Goal: Task Accomplishment & Management: Manage account settings

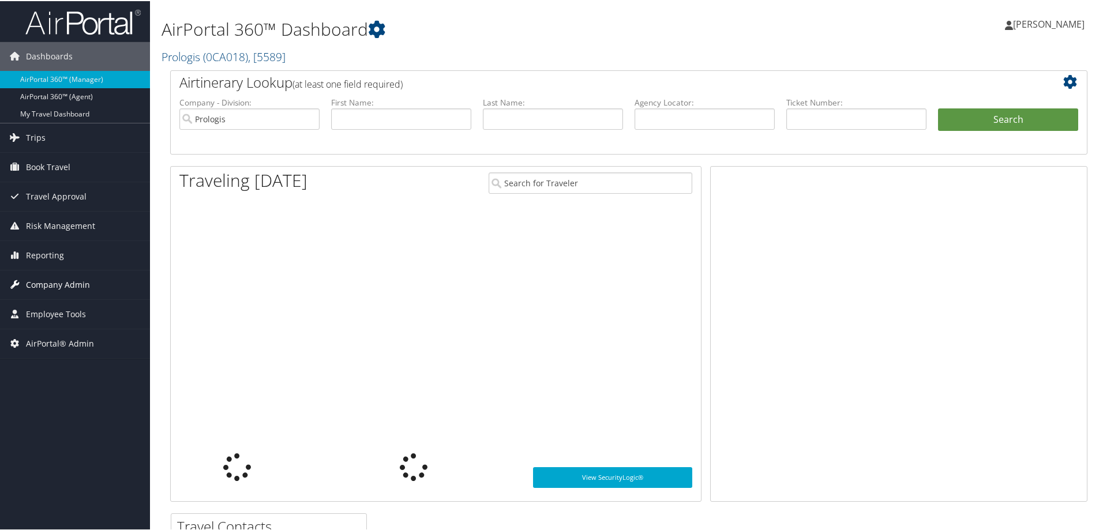
click at [53, 286] on span "Company Admin" at bounding box center [58, 283] width 64 height 29
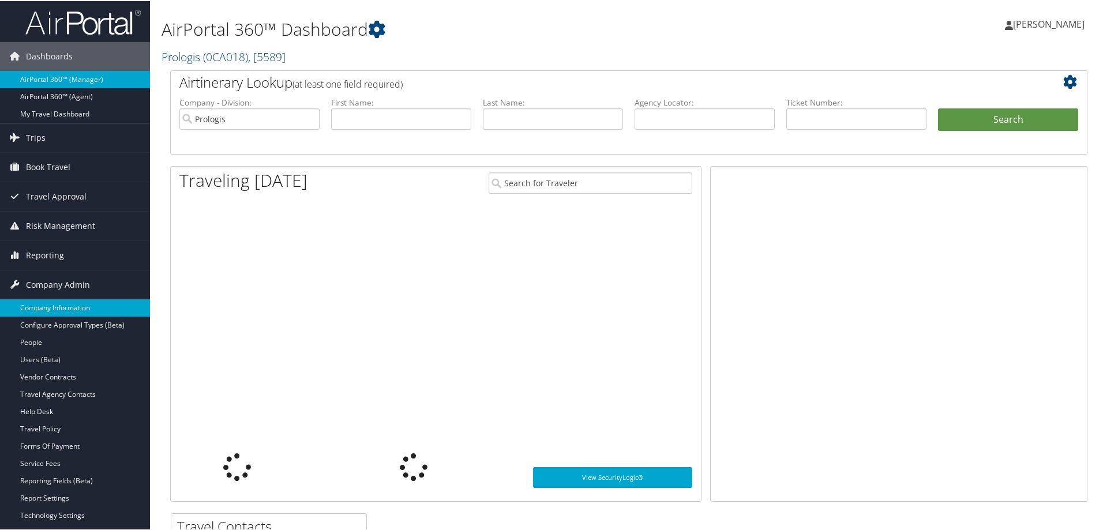
click at [55, 306] on link "Company Information" at bounding box center [75, 306] width 150 height 17
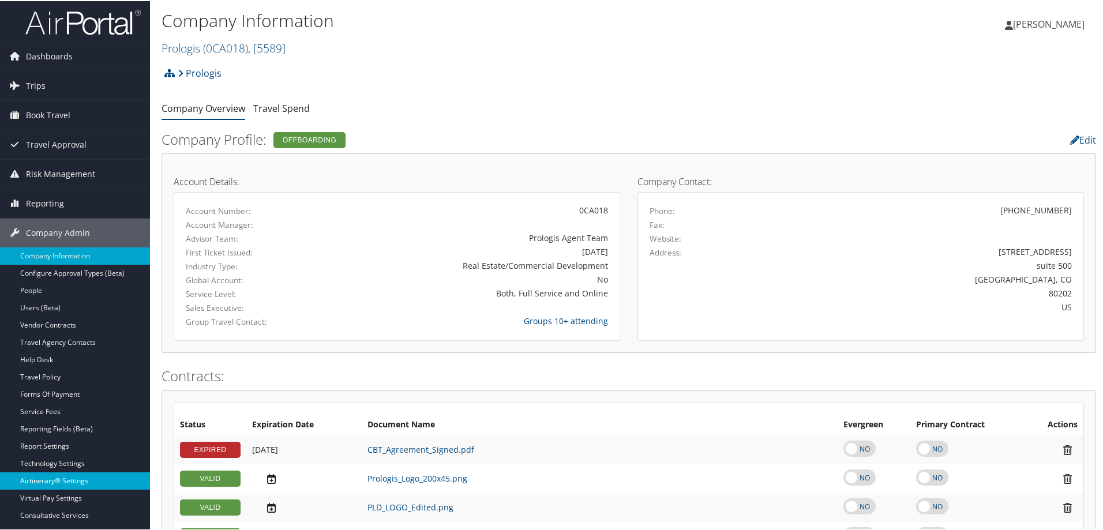
click at [52, 478] on link "Airtinerary® Settings" at bounding box center [75, 479] width 150 height 17
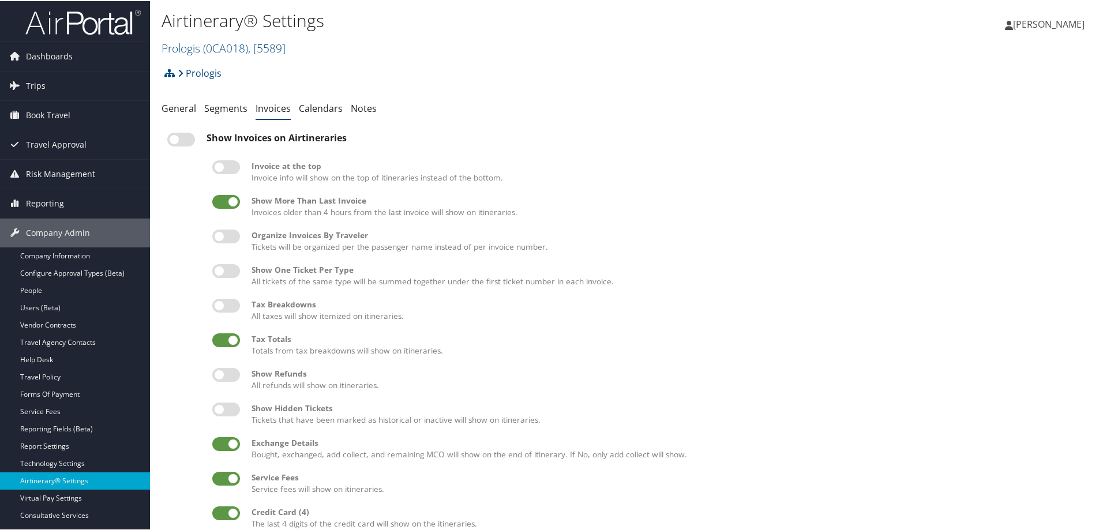
click at [174, 139] on label at bounding box center [181, 139] width 28 height 14
click at [174, 139] on input "checkbox" at bounding box center [176, 140] width 7 height 7
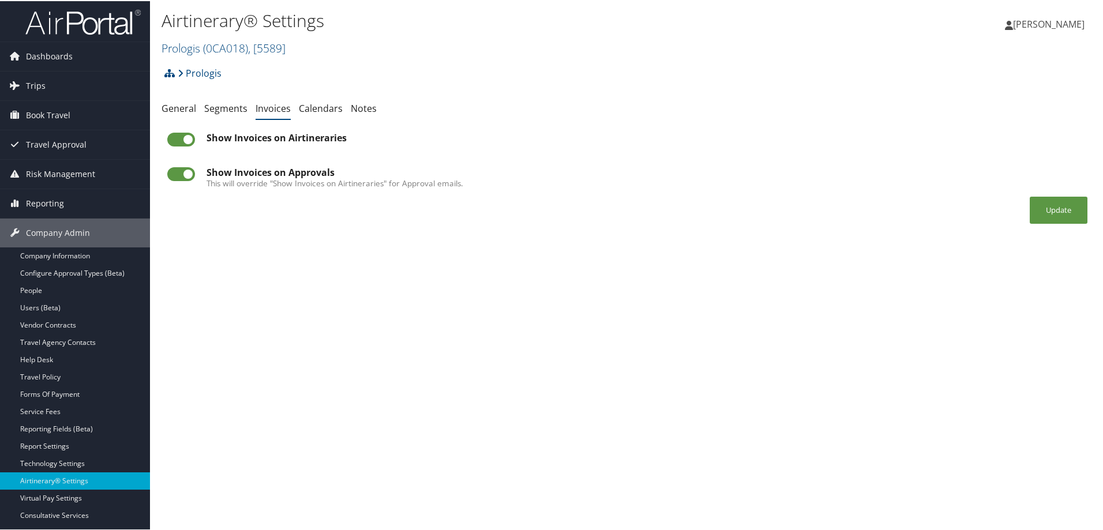
click at [174, 139] on label at bounding box center [181, 139] width 28 height 14
click at [174, 139] on input "checkbox" at bounding box center [176, 140] width 7 height 7
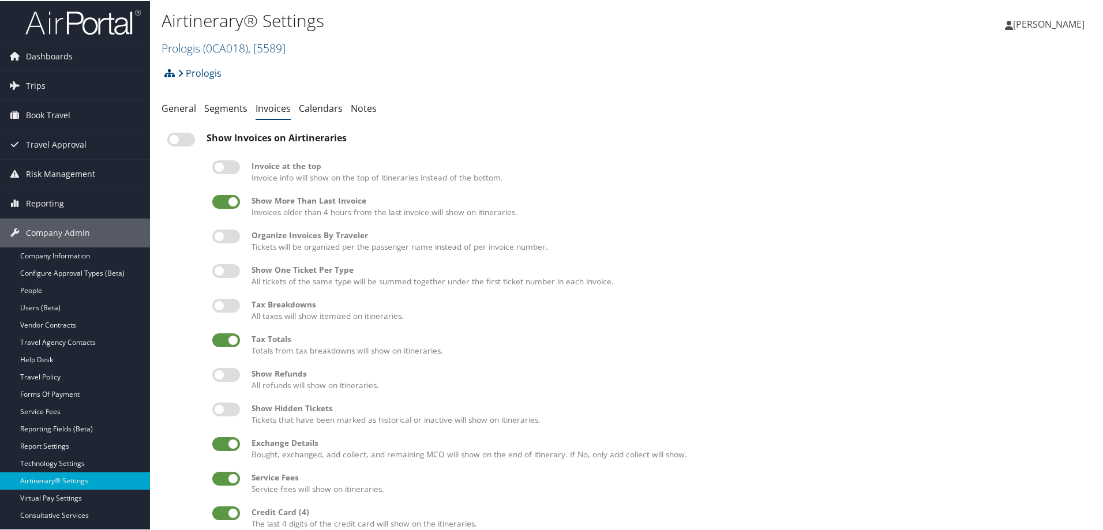
click at [172, 136] on label at bounding box center [181, 139] width 28 height 14
click at [173, 137] on input "checkbox" at bounding box center [176, 140] width 7 height 7
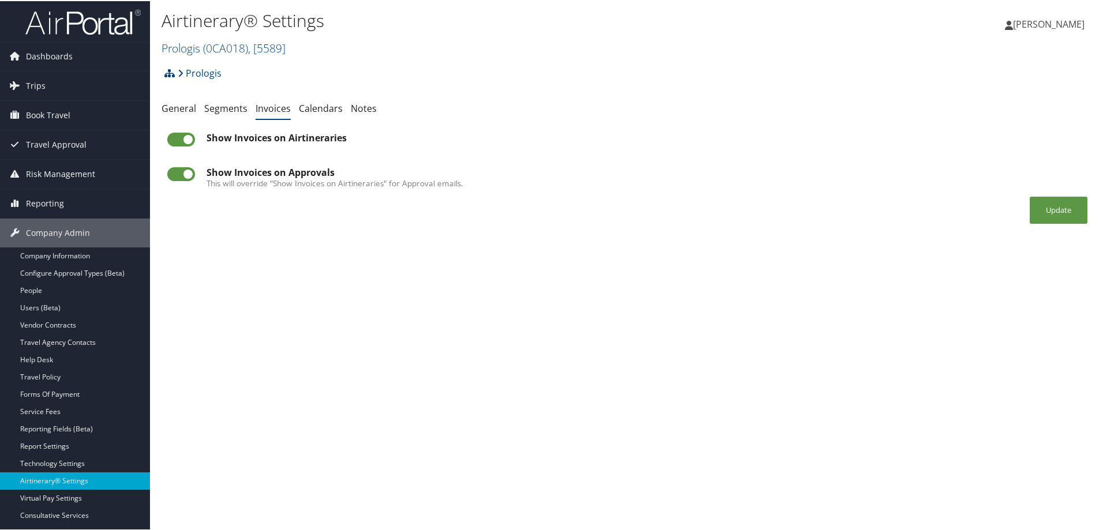
click at [172, 136] on label at bounding box center [181, 139] width 28 height 14
click at [173, 137] on input "checkbox" at bounding box center [176, 140] width 7 height 7
checkbox input "false"
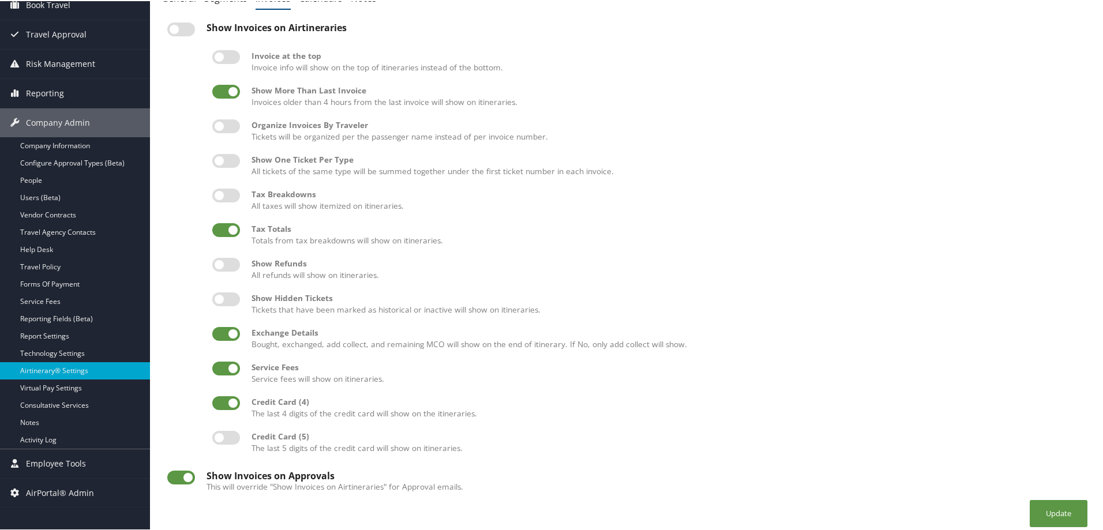
scroll to position [118, 0]
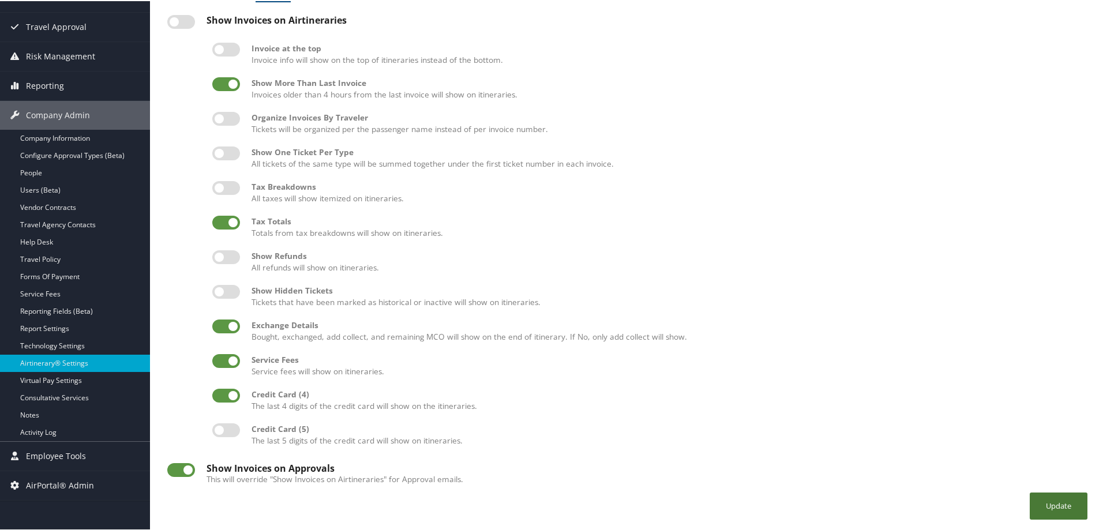
click at [1047, 499] on button "Update" at bounding box center [1059, 504] width 58 height 27
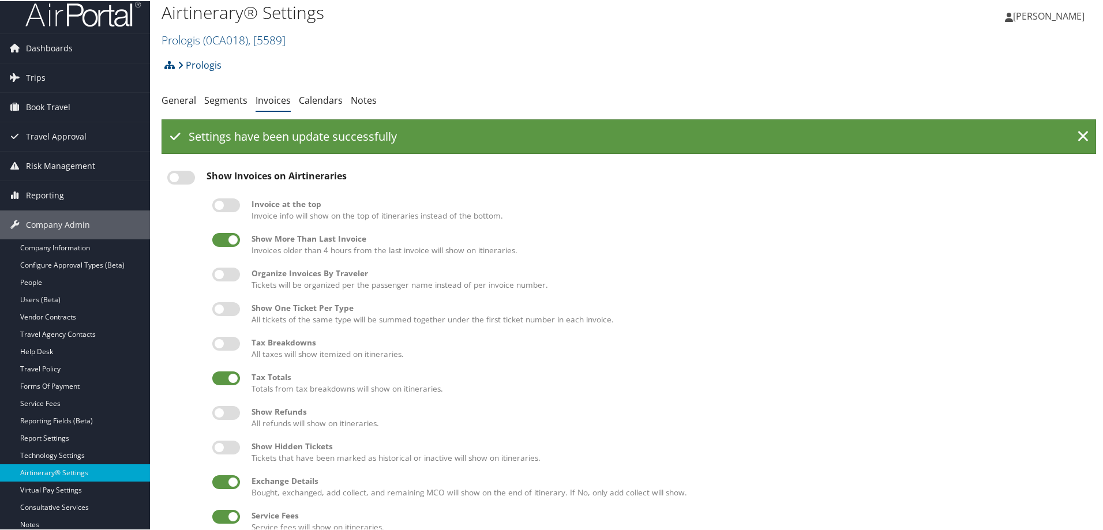
scroll to position [0, 0]
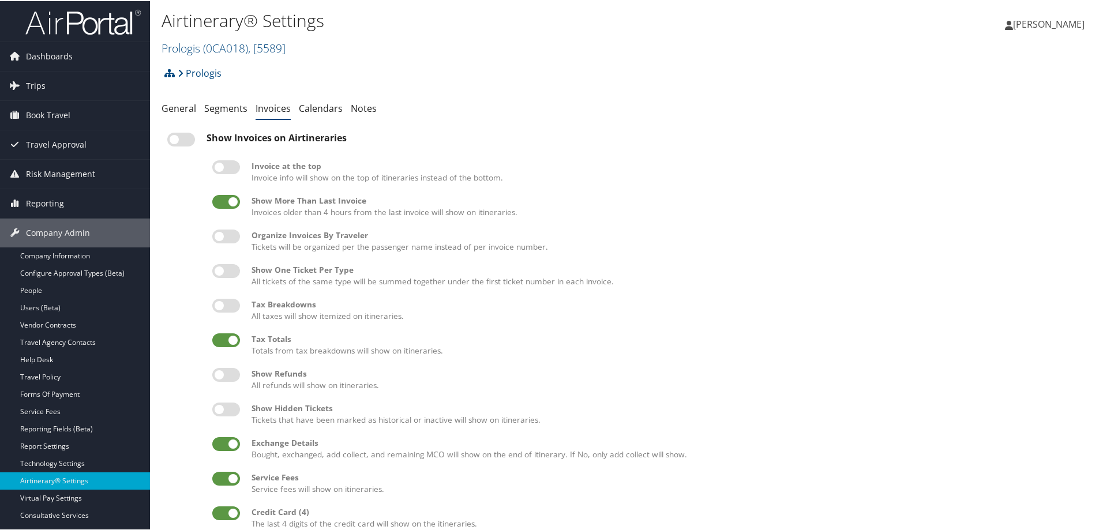
click at [273, 111] on link "Invoices" at bounding box center [273, 107] width 35 height 13
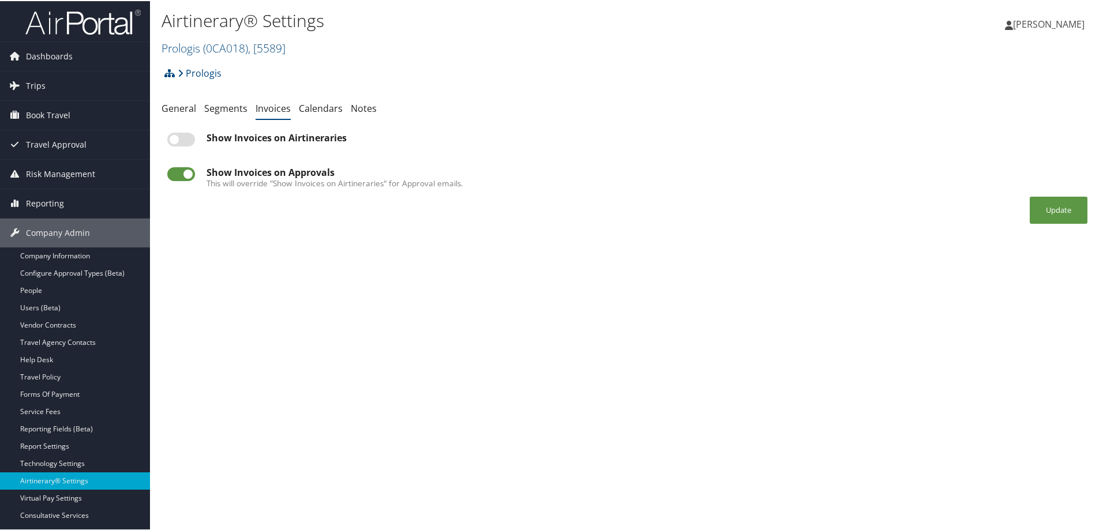
click at [174, 137] on label at bounding box center [181, 139] width 28 height 14
click at [174, 137] on input "checkbox" at bounding box center [176, 140] width 7 height 7
checkbox input "true"
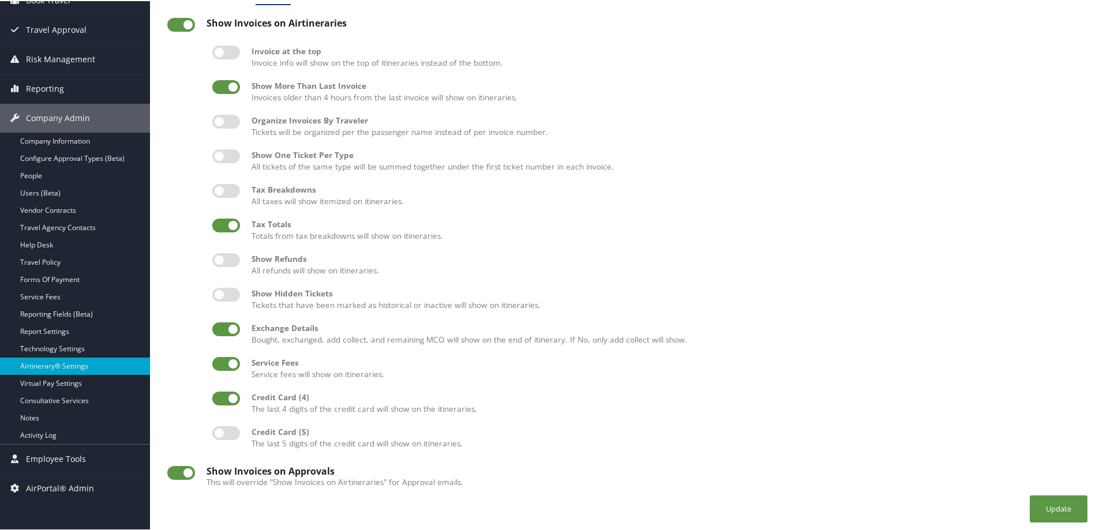
scroll to position [118, 0]
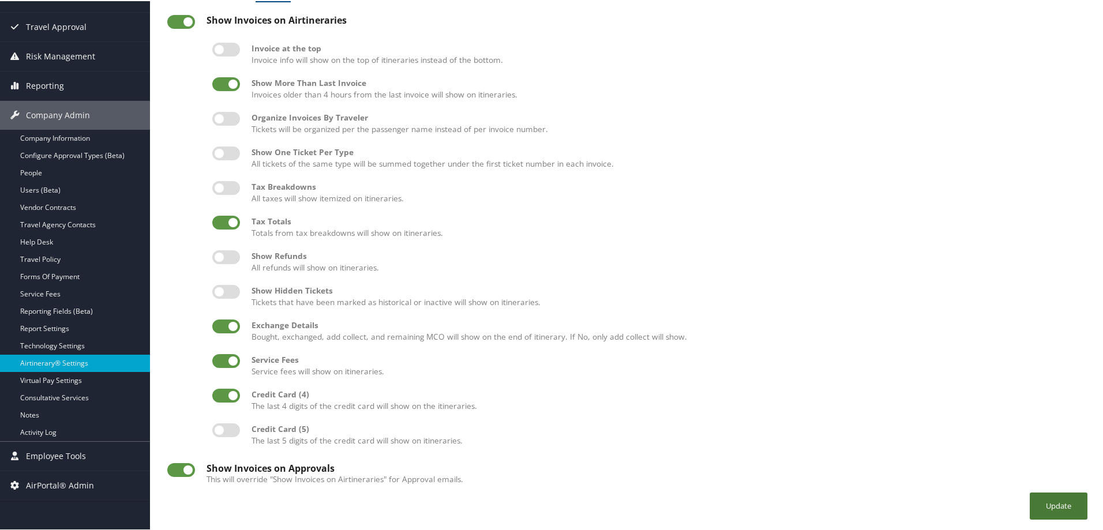
click at [1046, 505] on button "Update" at bounding box center [1059, 504] width 58 height 27
